Goal: Information Seeking & Learning: Learn about a topic

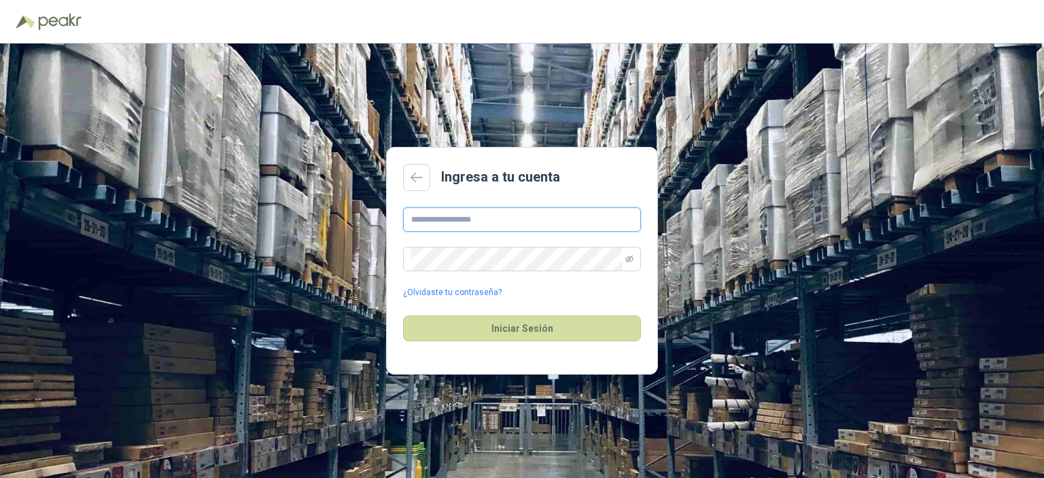
click at [443, 220] on input "text" at bounding box center [522, 219] width 238 height 24
type input "**********"
click at [499, 327] on button "Iniciar Sesión" at bounding box center [522, 328] width 238 height 26
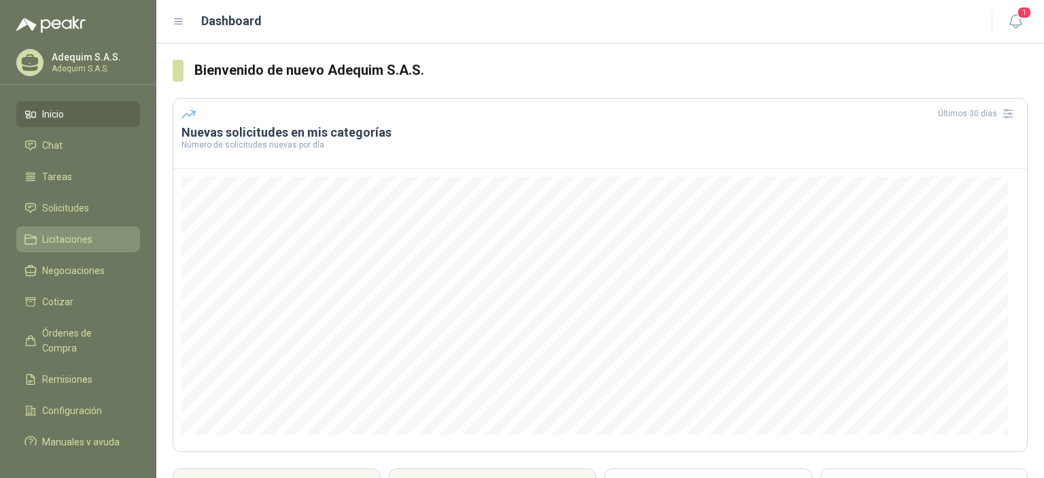
click at [57, 240] on span "Licitaciones" at bounding box center [67, 239] width 50 height 15
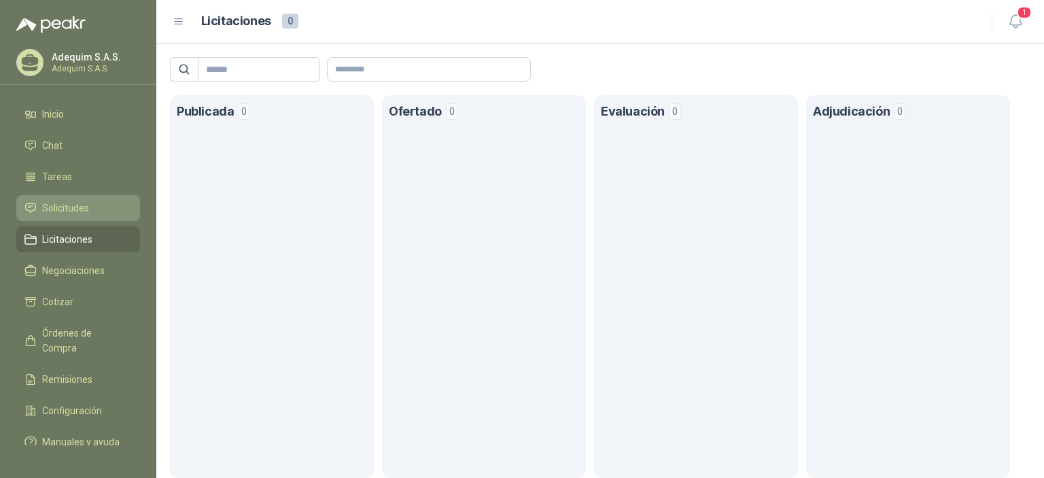
click at [51, 209] on span "Solicitudes" at bounding box center [65, 207] width 47 height 15
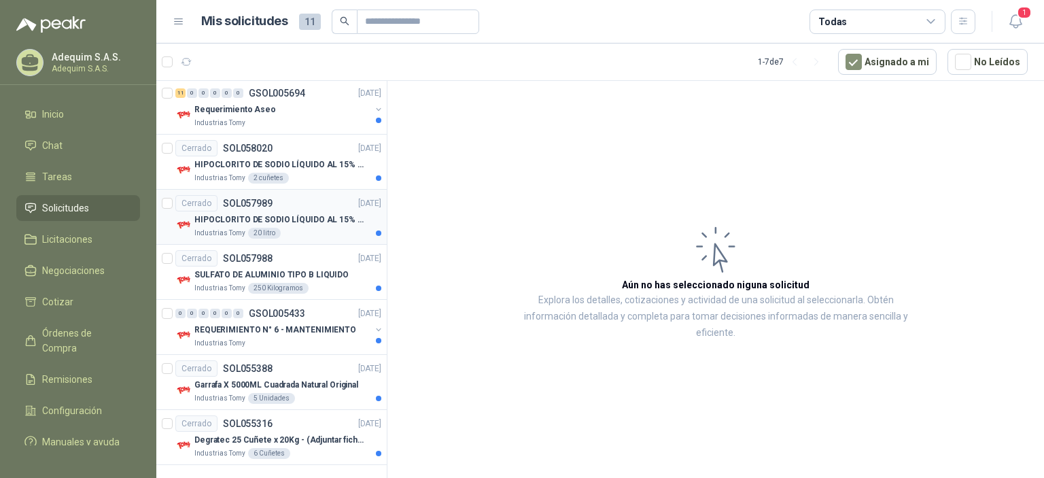
scroll to position [58, 0]
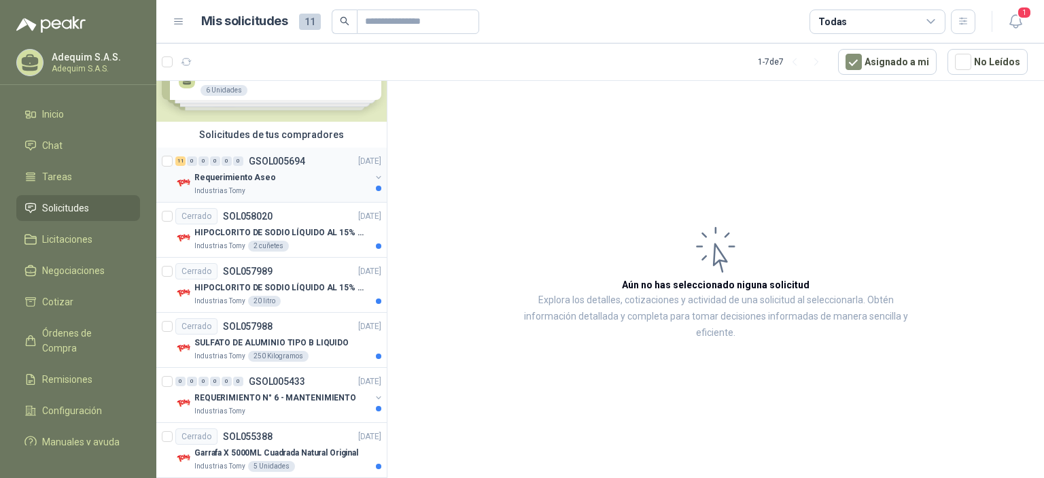
click at [243, 184] on div "Requerimiento Aseo" at bounding box center [282, 177] width 176 height 16
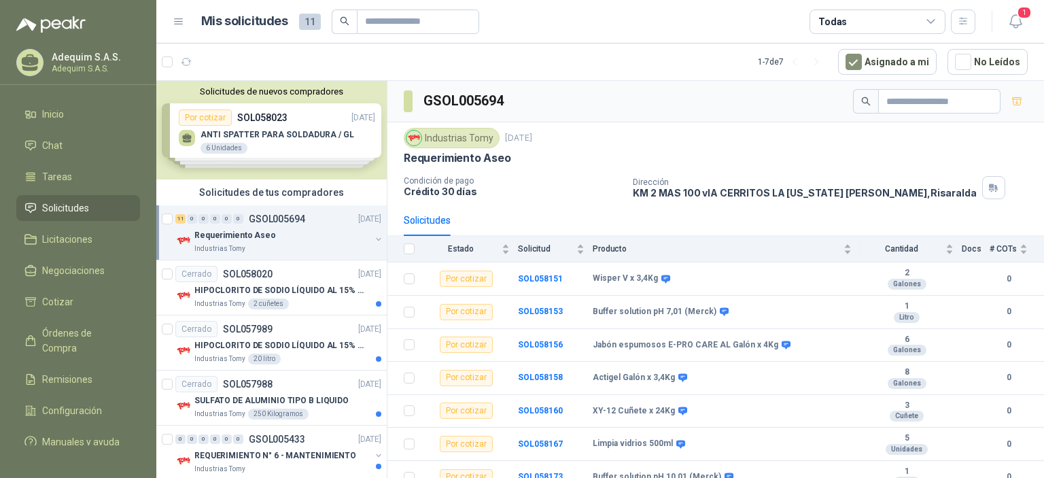
click at [269, 236] on div "Requerimiento Aseo" at bounding box center [282, 235] width 176 height 16
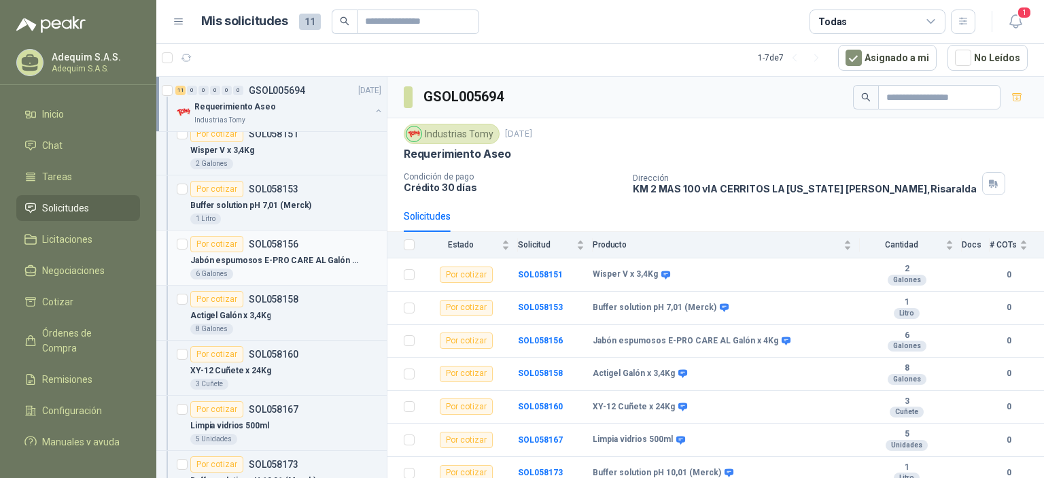
scroll to position [408, 0]
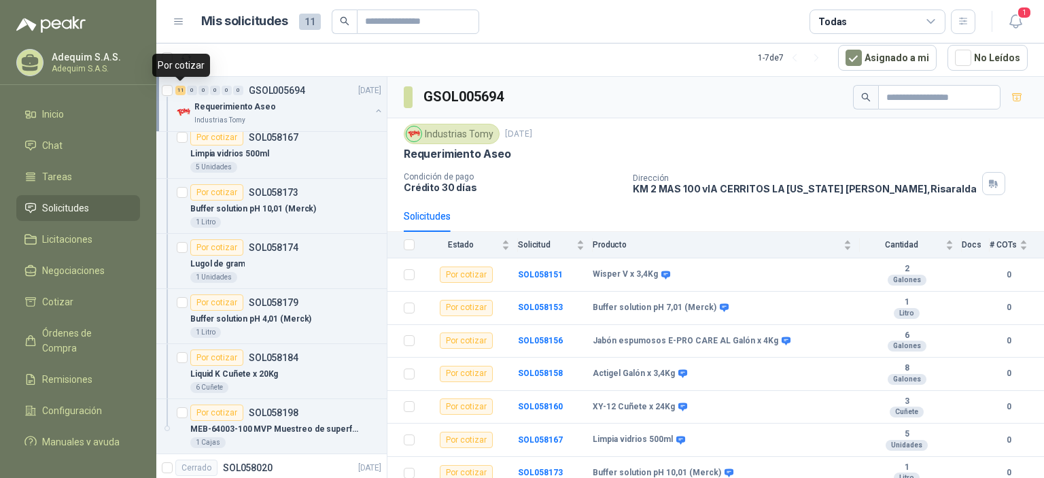
click at [180, 91] on div "11" at bounding box center [180, 91] width 10 height 10
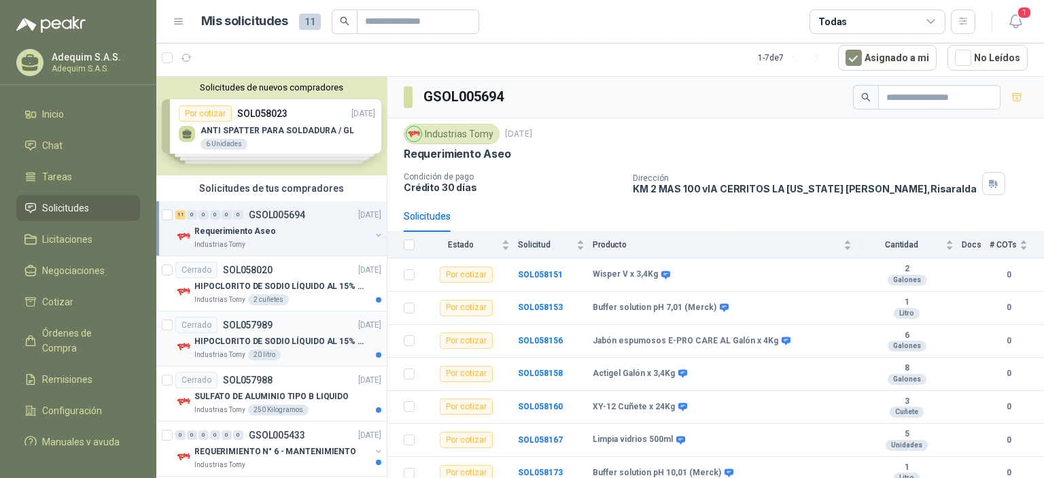
scroll to position [126, 0]
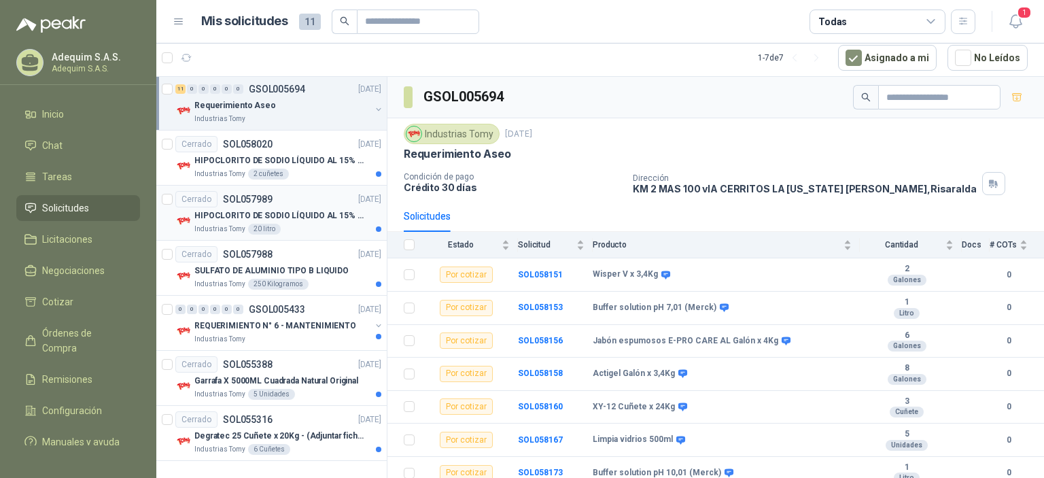
click at [237, 217] on p "HIPOCLORITO DE SODIO LÍQUIDO AL 15% CONT NETO 20L" at bounding box center [278, 215] width 169 height 13
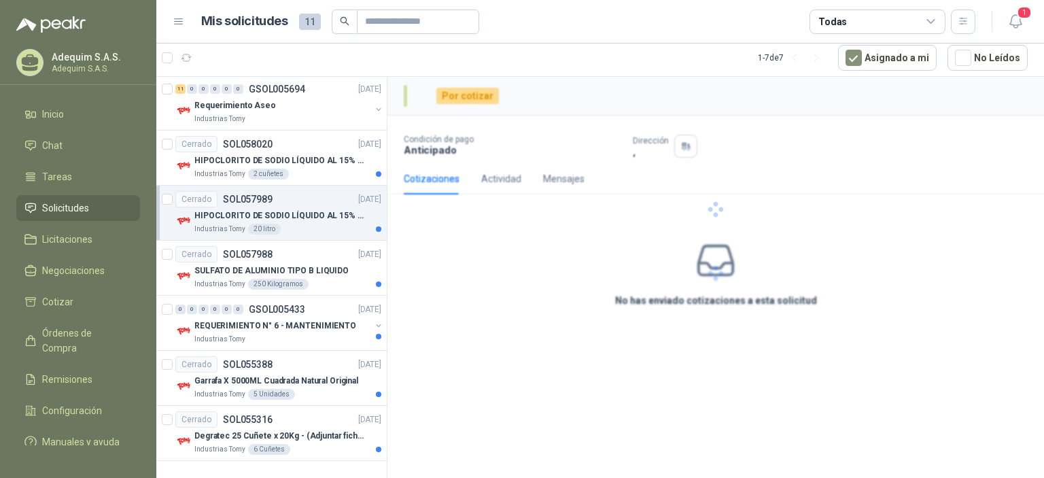
click at [221, 214] on p "HIPOCLORITO DE SODIO LÍQUIDO AL 15% CONT NETO 20L" at bounding box center [278, 215] width 169 height 13
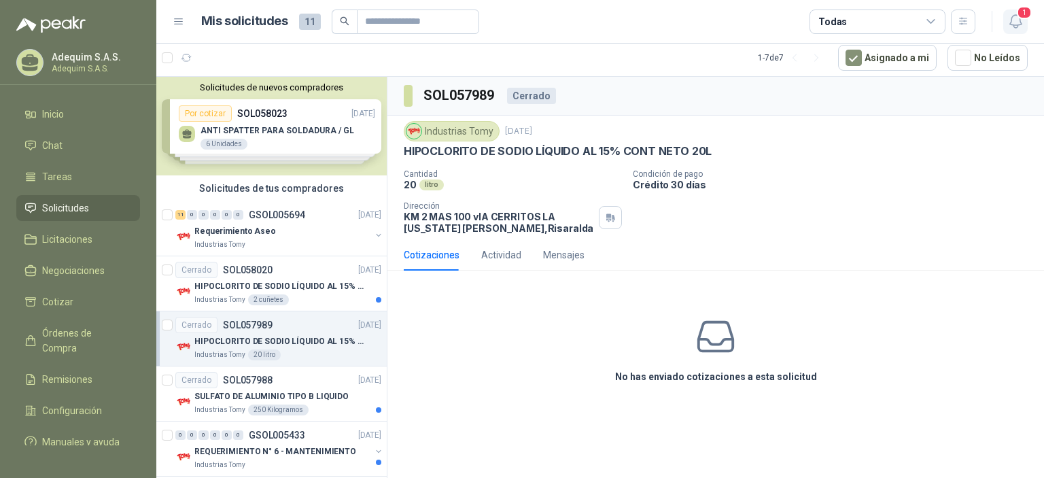
click at [1016, 18] on icon "button" at bounding box center [1015, 21] width 17 height 17
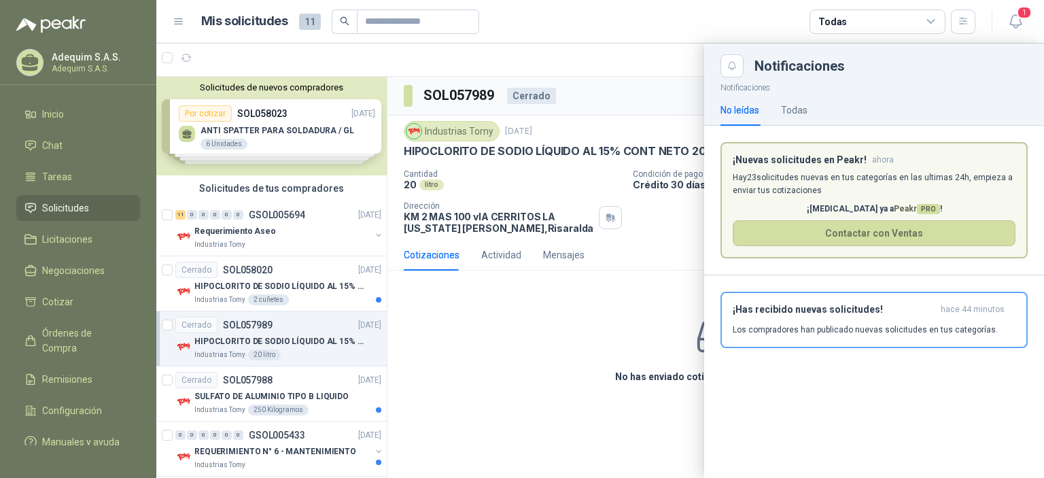
click at [527, 308] on div at bounding box center [599, 260] width 887 height 434
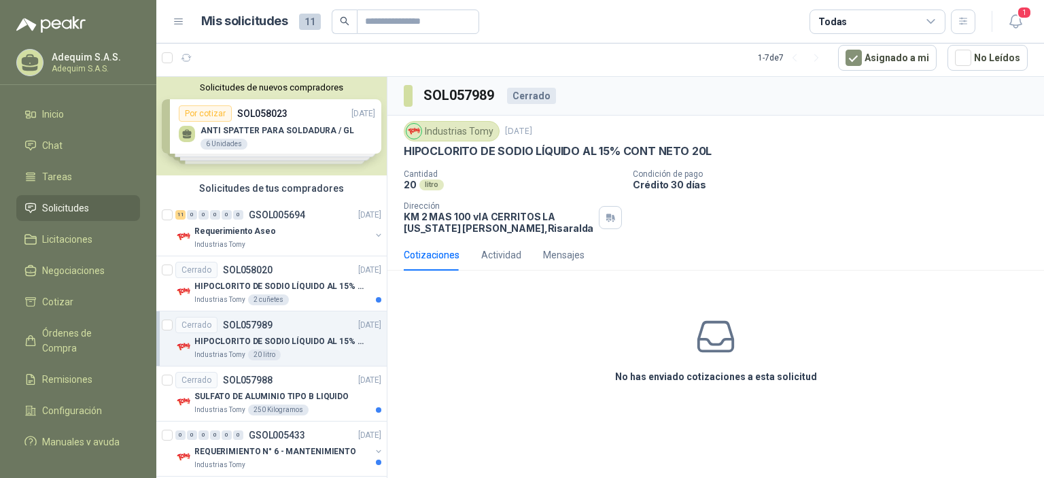
click at [931, 26] on icon at bounding box center [931, 22] width 12 height 12
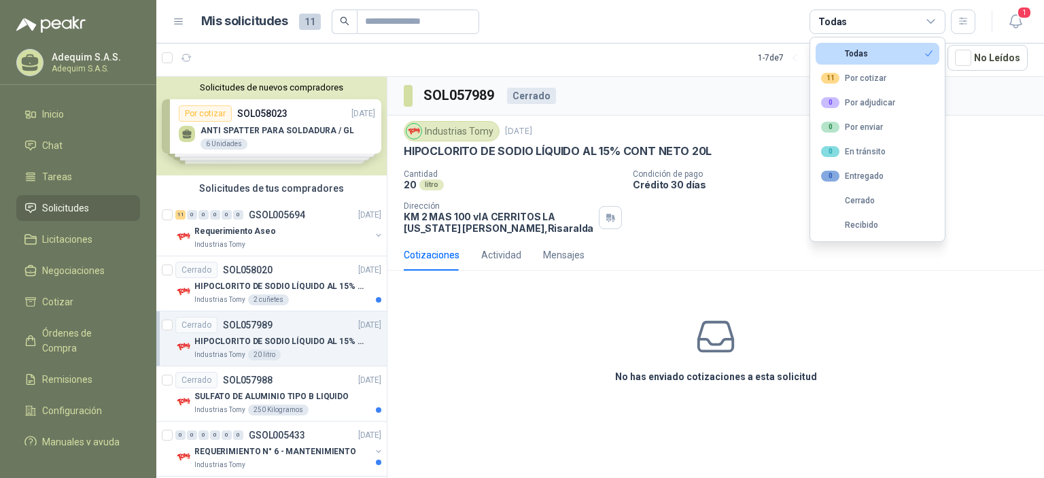
click at [931, 26] on icon at bounding box center [931, 22] width 12 height 12
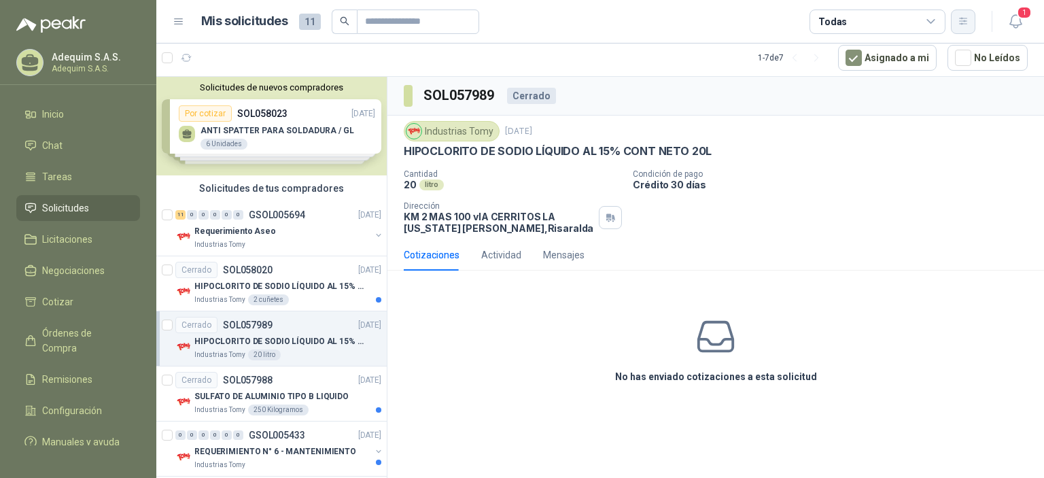
click at [971, 22] on button "button" at bounding box center [962, 22] width 24 height 24
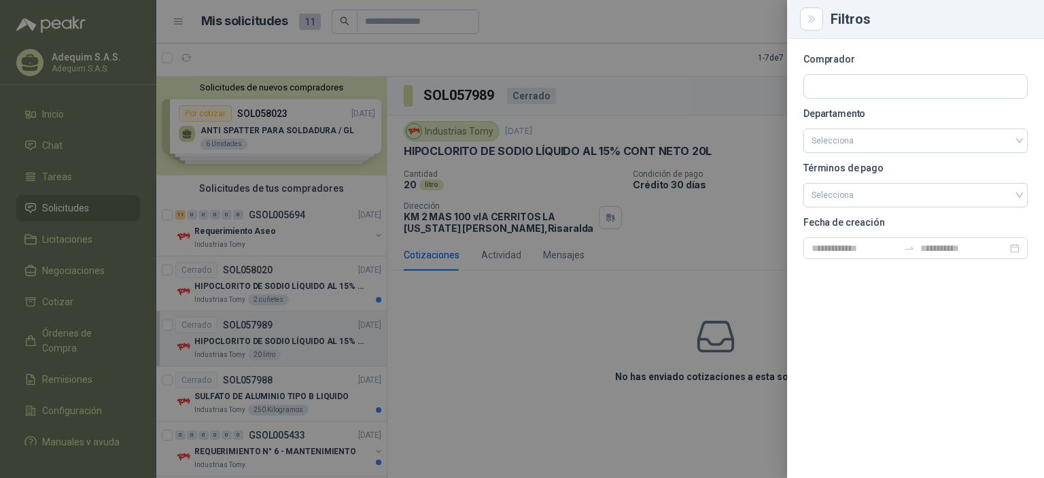
click at [274, 62] on div at bounding box center [522, 239] width 1044 height 478
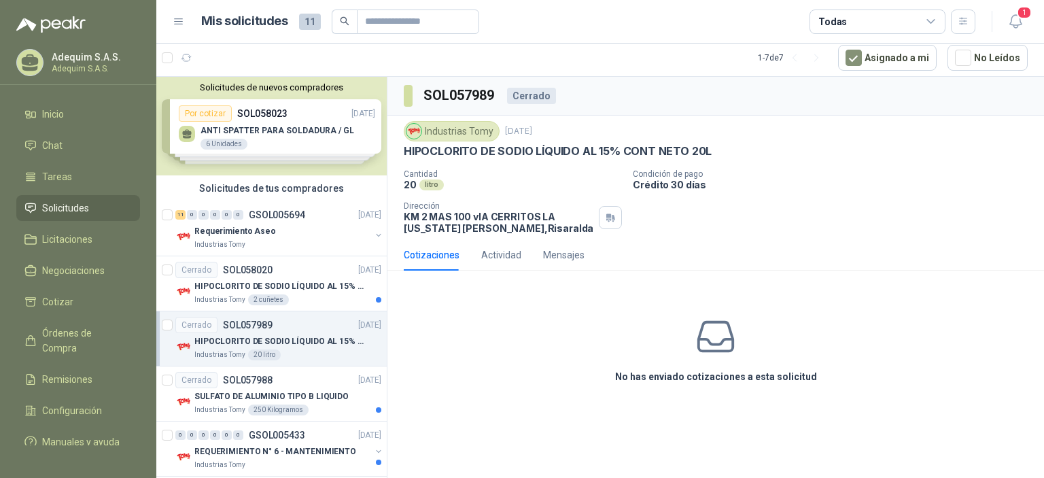
click at [24, 58] on icon at bounding box center [30, 60] width 17 height 12
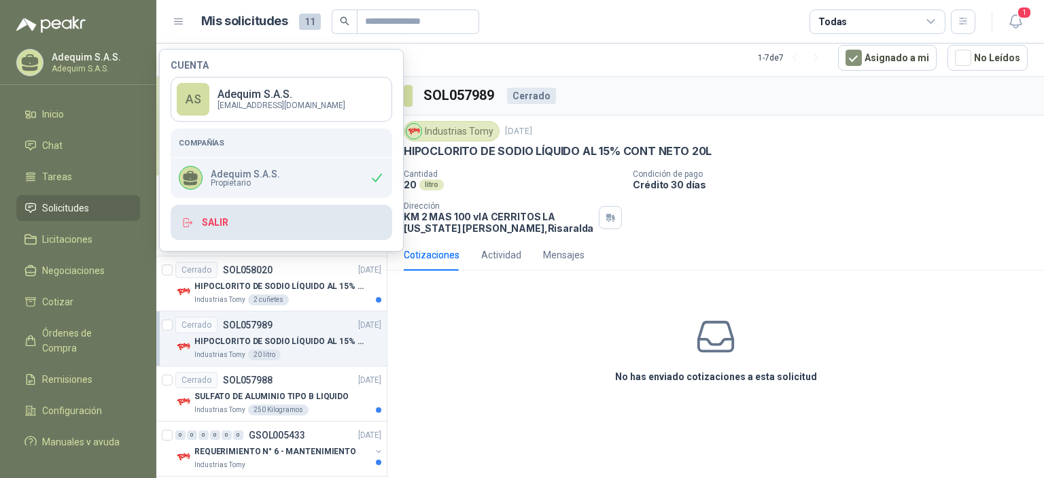
click at [218, 226] on button "Salir" at bounding box center [281, 221] width 221 height 35
